Goal: Task Accomplishment & Management: Manage account settings

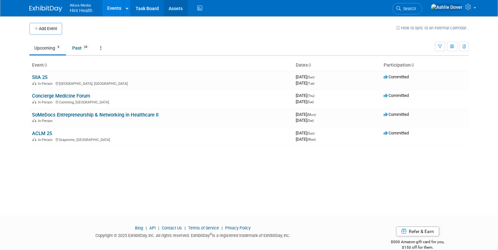
click at [168, 8] on link "Assets" at bounding box center [176, 8] width 24 height 16
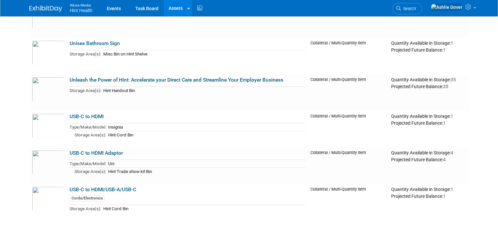
scroll to position [3488, 0]
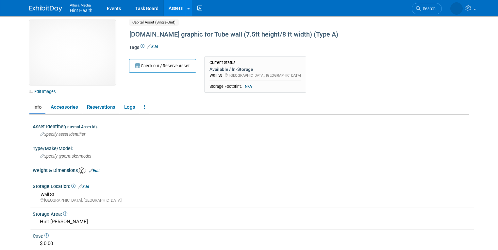
scroll to position [7, 0]
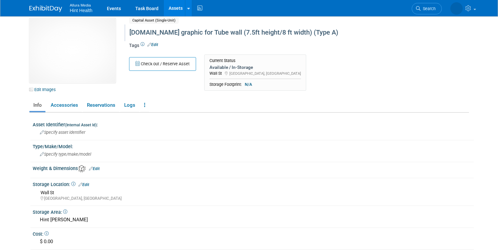
click at [130, 32] on div "Hint.com graphic for Tube wall (7.5ft height/8 ft width) (Type A)" at bounding box center [273, 33] width 292 height 12
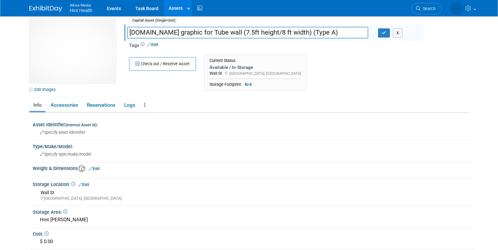
drag, startPoint x: 130, startPoint y: 32, endPoint x: 207, endPoint y: 33, distance: 77.1
click at [207, 33] on input "Hint.com graphic for Tube wall (7.5ft height/8 ft width) (Type A)" at bounding box center [247, 32] width 241 height 11
